Goal: Transaction & Acquisition: Book appointment/travel/reservation

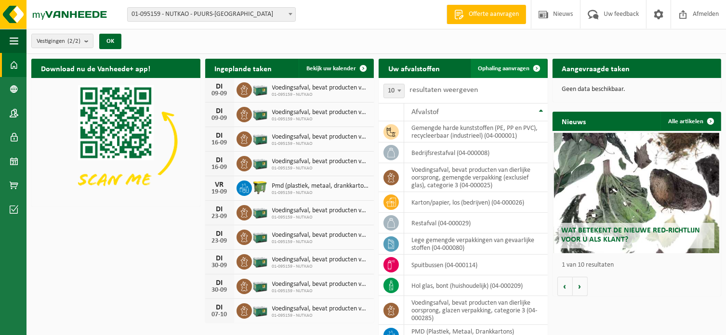
click at [502, 66] on span "Ophaling aanvragen" at bounding box center [505, 69] width 52 height 6
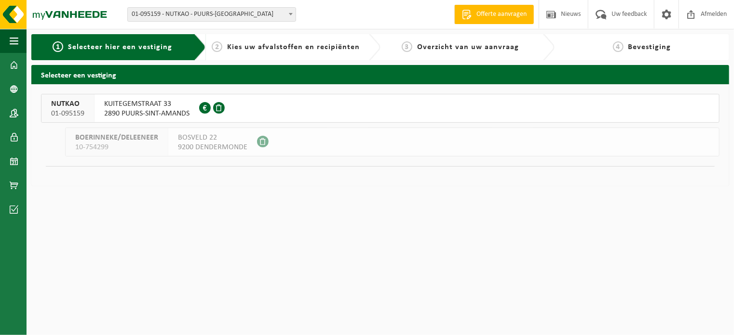
click at [143, 109] on span "2890 PUURS-SINT-AMANDS" at bounding box center [146, 114] width 85 height 10
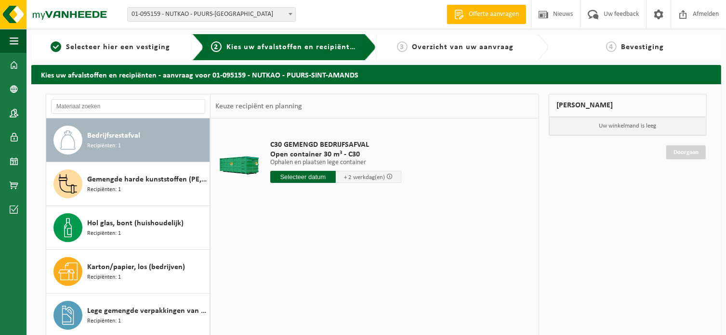
click at [130, 131] on span "Bedrijfsrestafval" at bounding box center [113, 136] width 53 height 12
click at [300, 178] on input "text" at bounding box center [303, 177] width 66 height 12
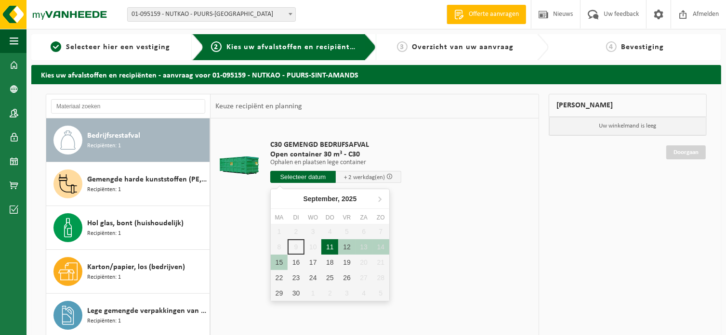
click at [327, 247] on div "11" at bounding box center [329, 247] width 17 height 15
type input "Van 2025-09-11"
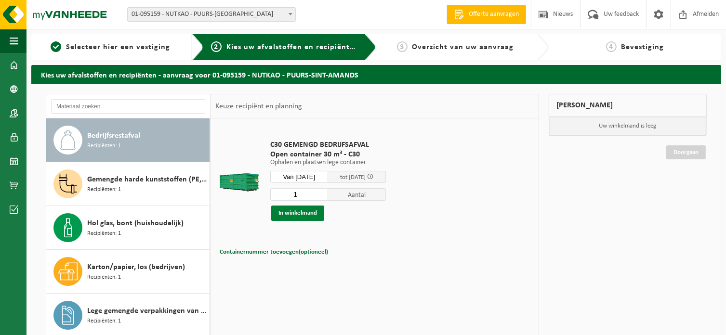
click at [297, 215] on button "In winkelmand" at bounding box center [297, 213] width 53 height 15
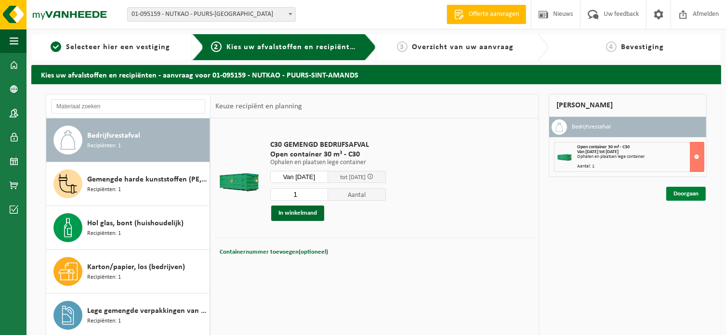
click at [680, 191] on link "Doorgaan" at bounding box center [687, 194] width 40 height 14
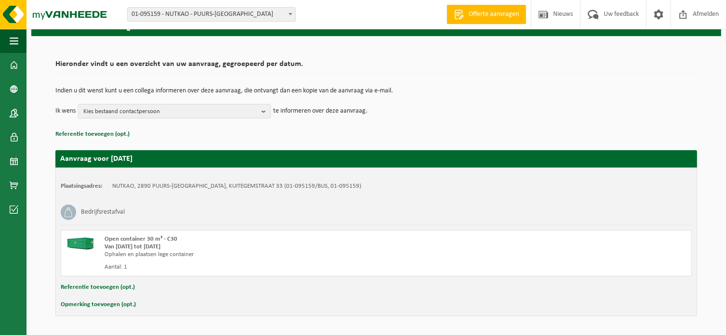
scroll to position [77, 0]
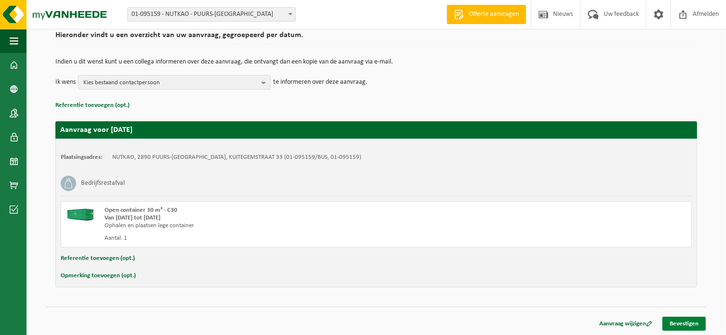
click at [670, 322] on link "Bevestigen" at bounding box center [684, 324] width 43 height 14
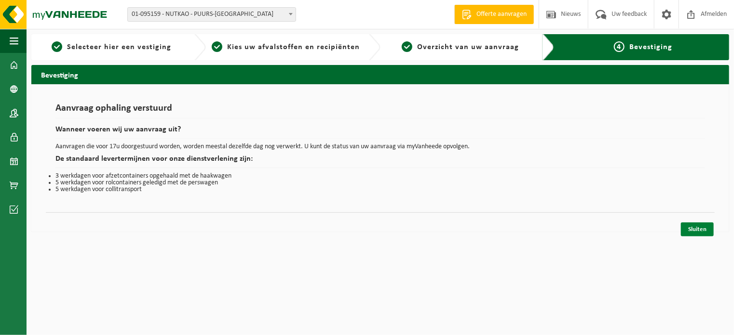
click at [708, 230] on link "Sluiten" at bounding box center [697, 230] width 33 height 14
